Goal: Navigation & Orientation: Find specific page/section

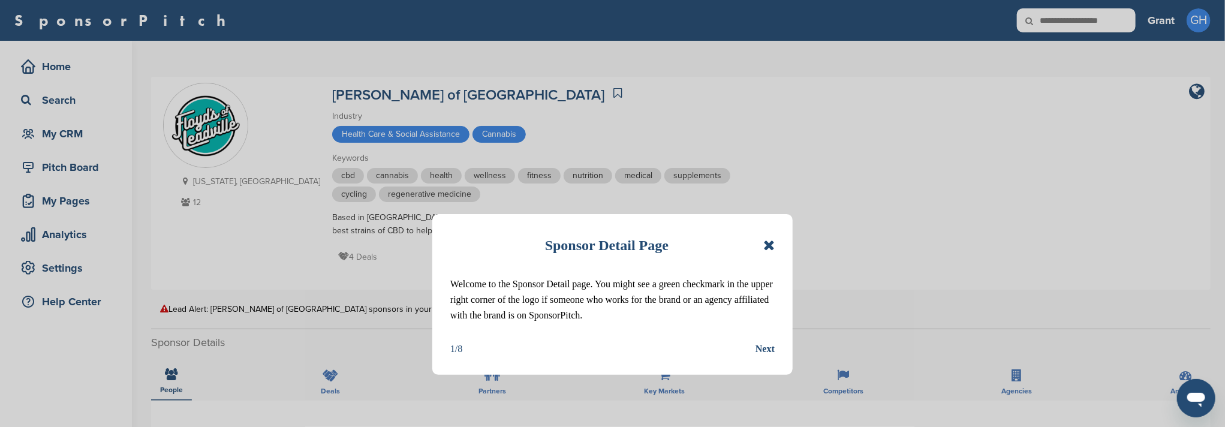
click at [769, 247] on icon at bounding box center [769, 245] width 11 height 14
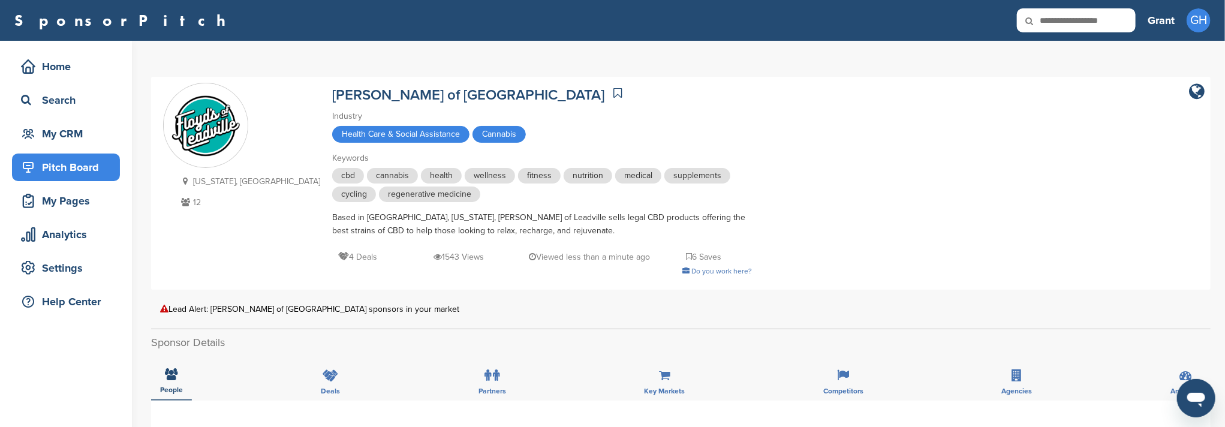
click at [67, 170] on div "Pitch Board" at bounding box center [69, 168] width 102 height 22
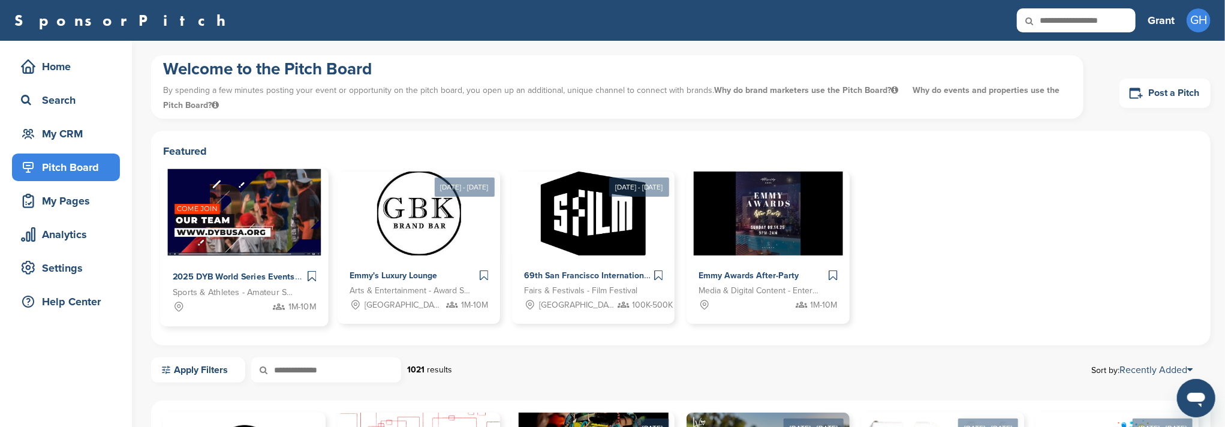
click at [268, 210] on img at bounding box center [244, 212] width 153 height 87
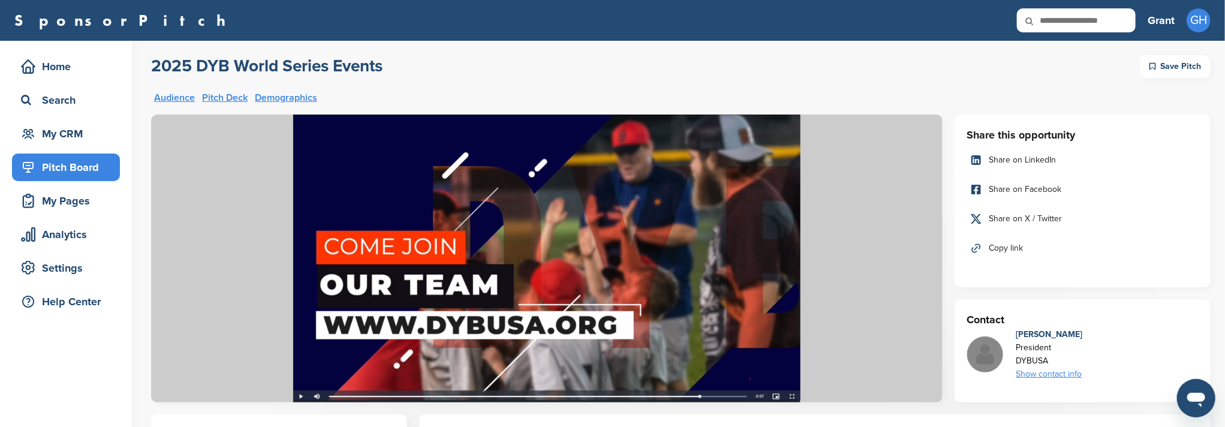
click at [84, 163] on div "Pitch Board" at bounding box center [69, 168] width 102 height 22
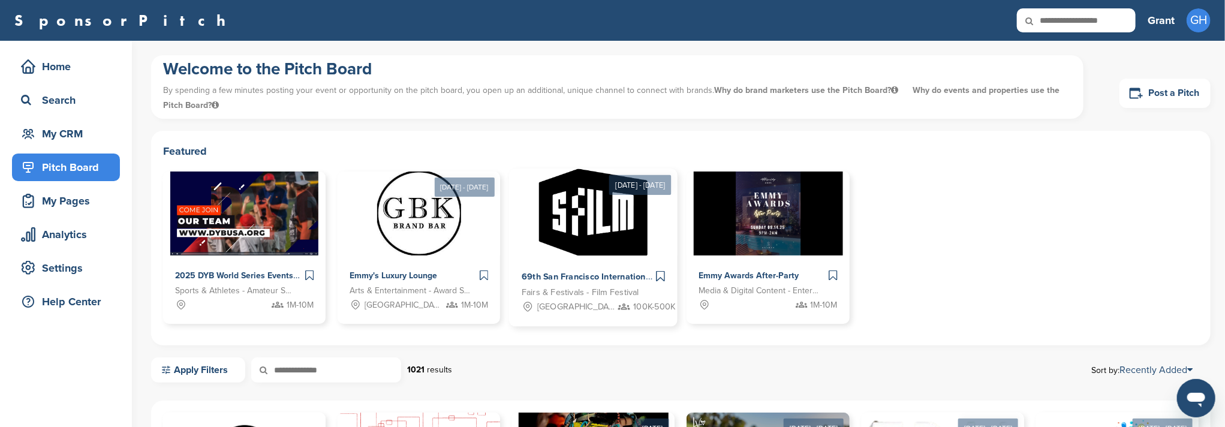
click at [586, 236] on img at bounding box center [593, 212] width 109 height 87
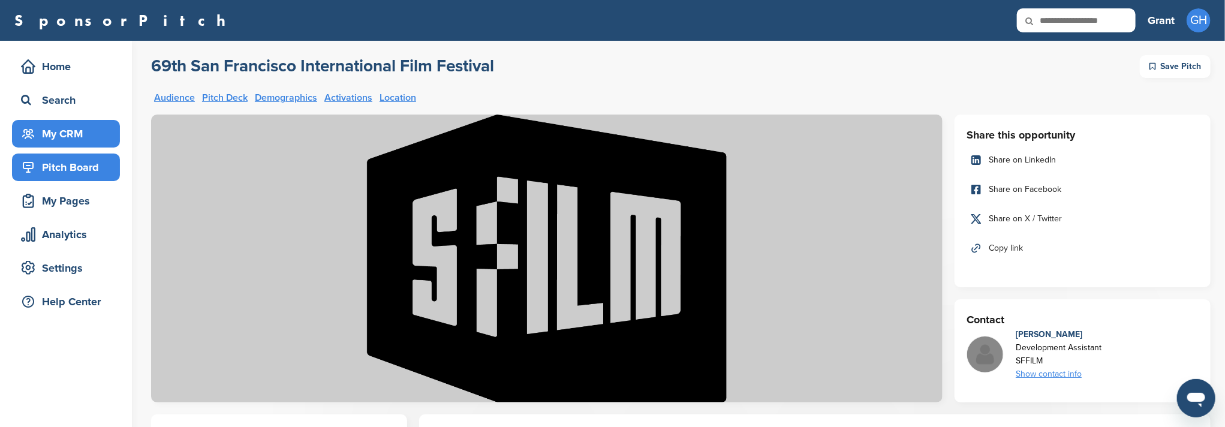
click at [67, 134] on div "My CRM" at bounding box center [69, 134] width 102 height 22
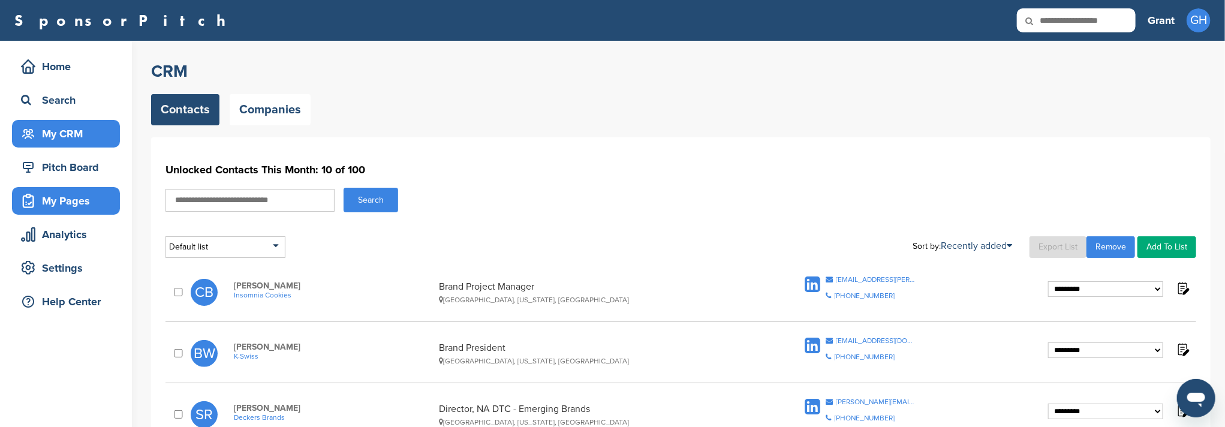
click at [52, 203] on div "My Pages" at bounding box center [69, 201] width 102 height 22
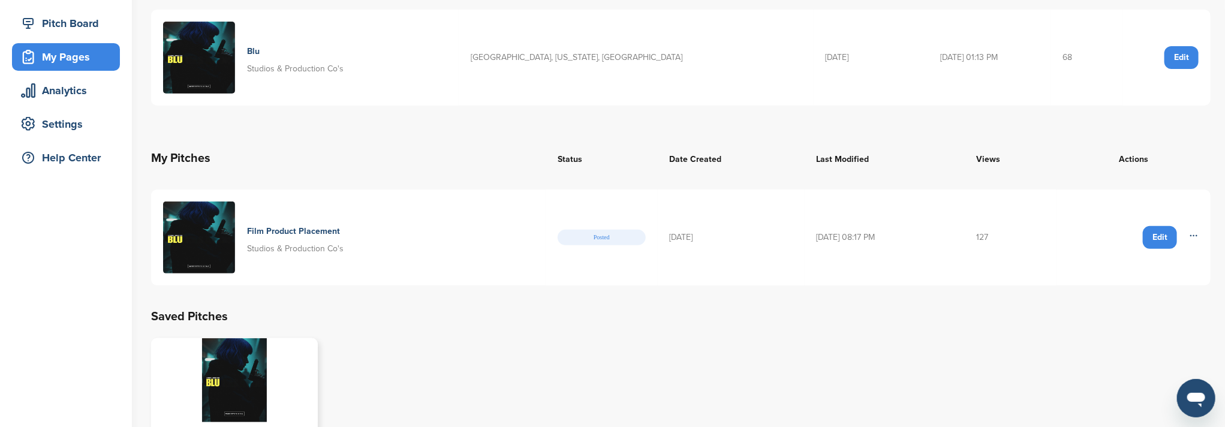
scroll to position [160, 0]
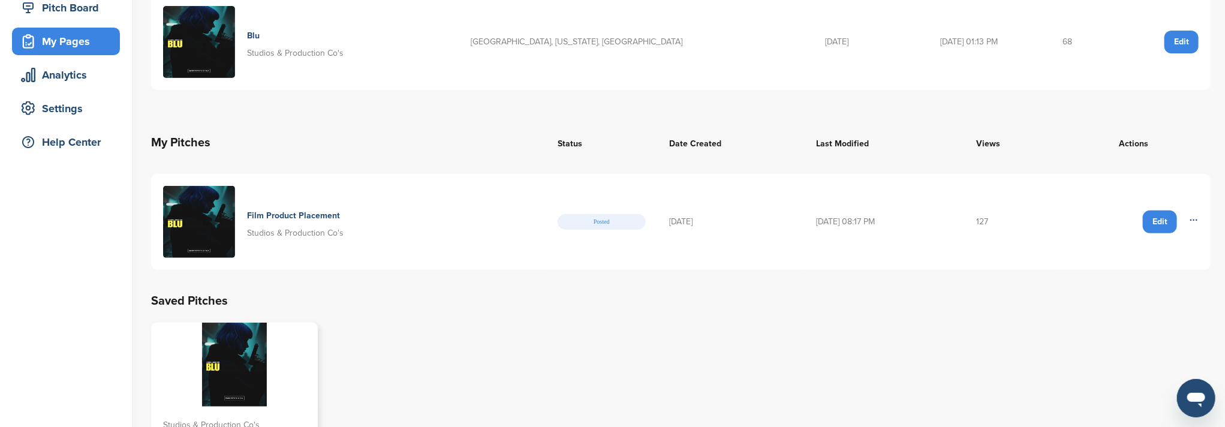
click at [209, 218] on img at bounding box center [199, 222] width 72 height 72
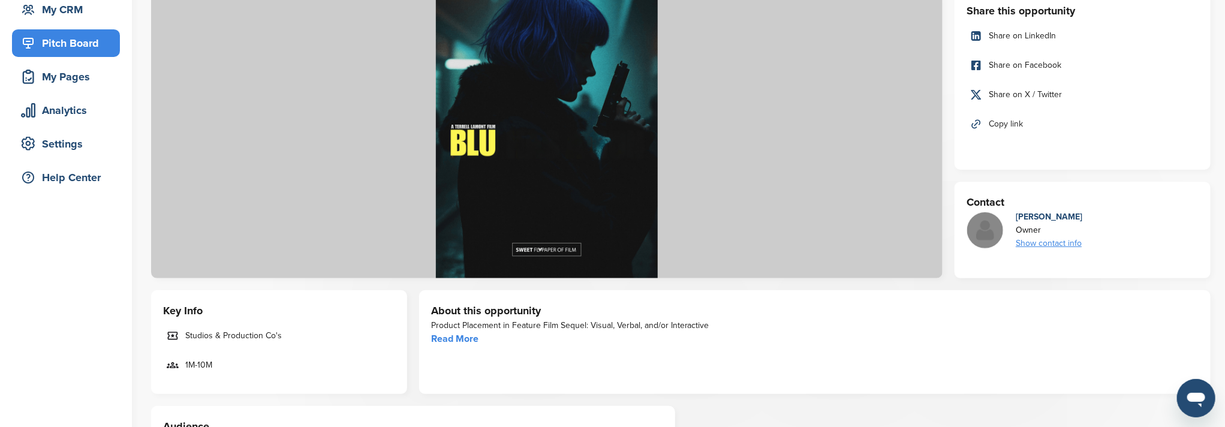
scroll to position [160, 0]
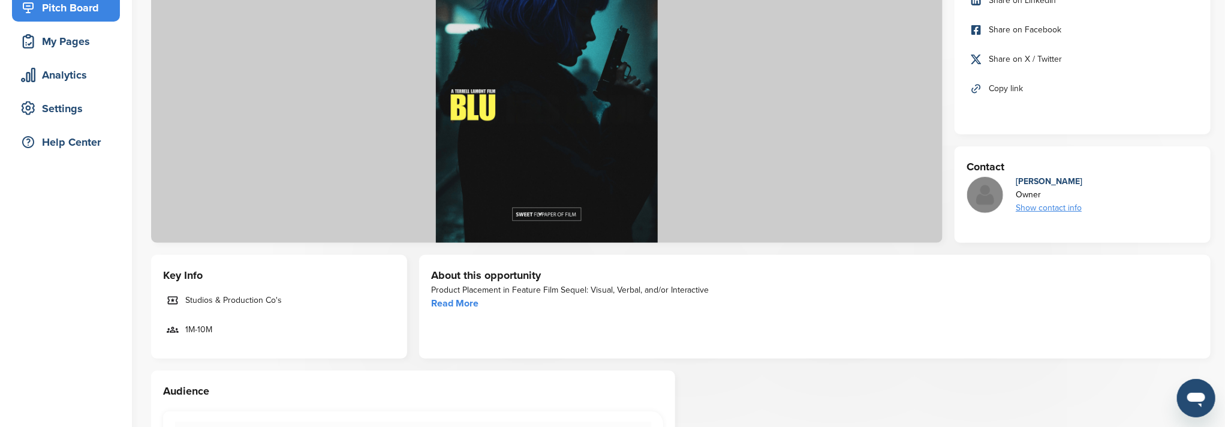
click at [591, 131] on img at bounding box center [547, 99] width 792 height 288
